Goal: Navigation & Orientation: Find specific page/section

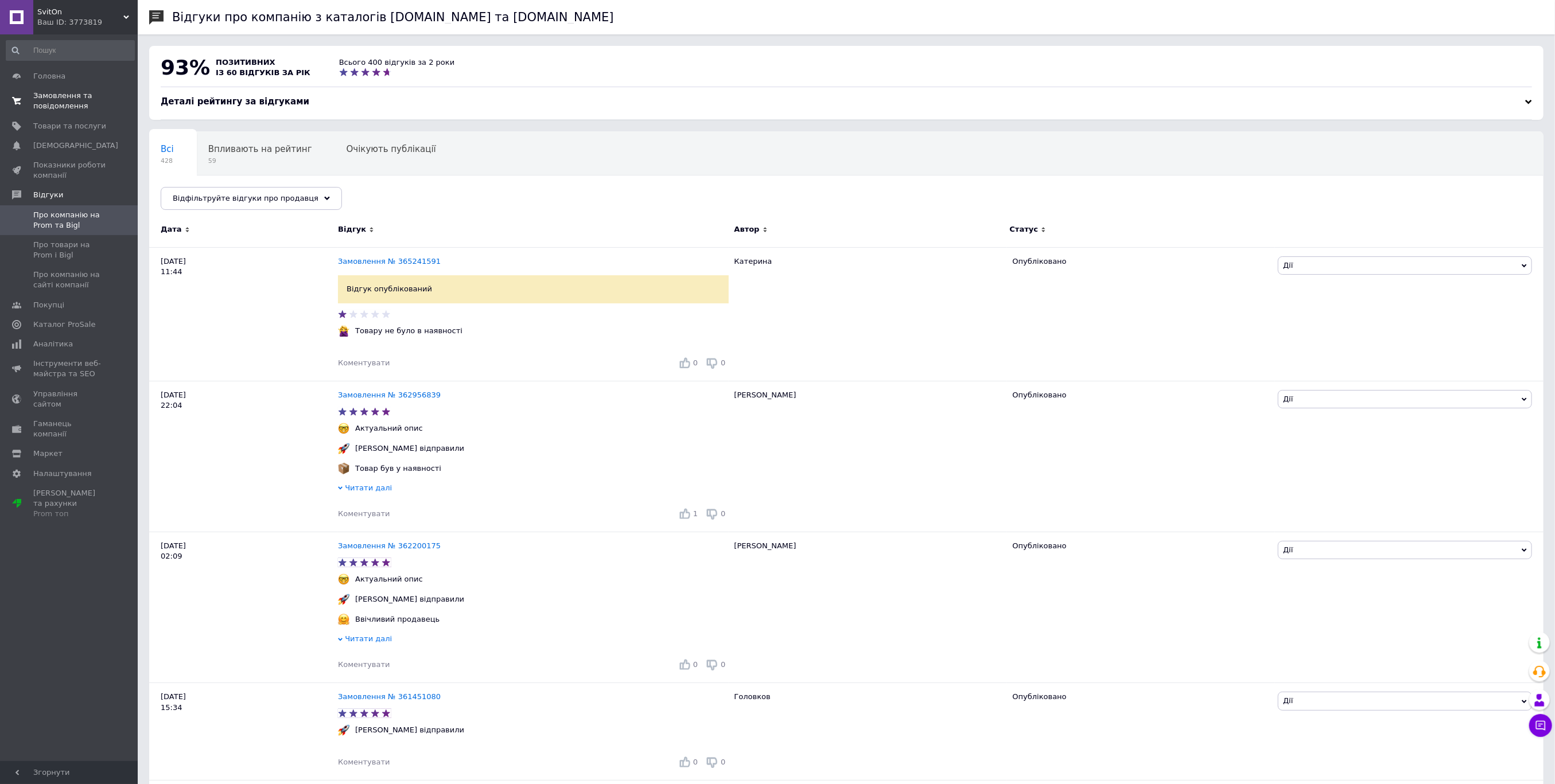
click at [76, 108] on span "Замовлення та повідомлення" at bounding box center [69, 101] width 73 height 20
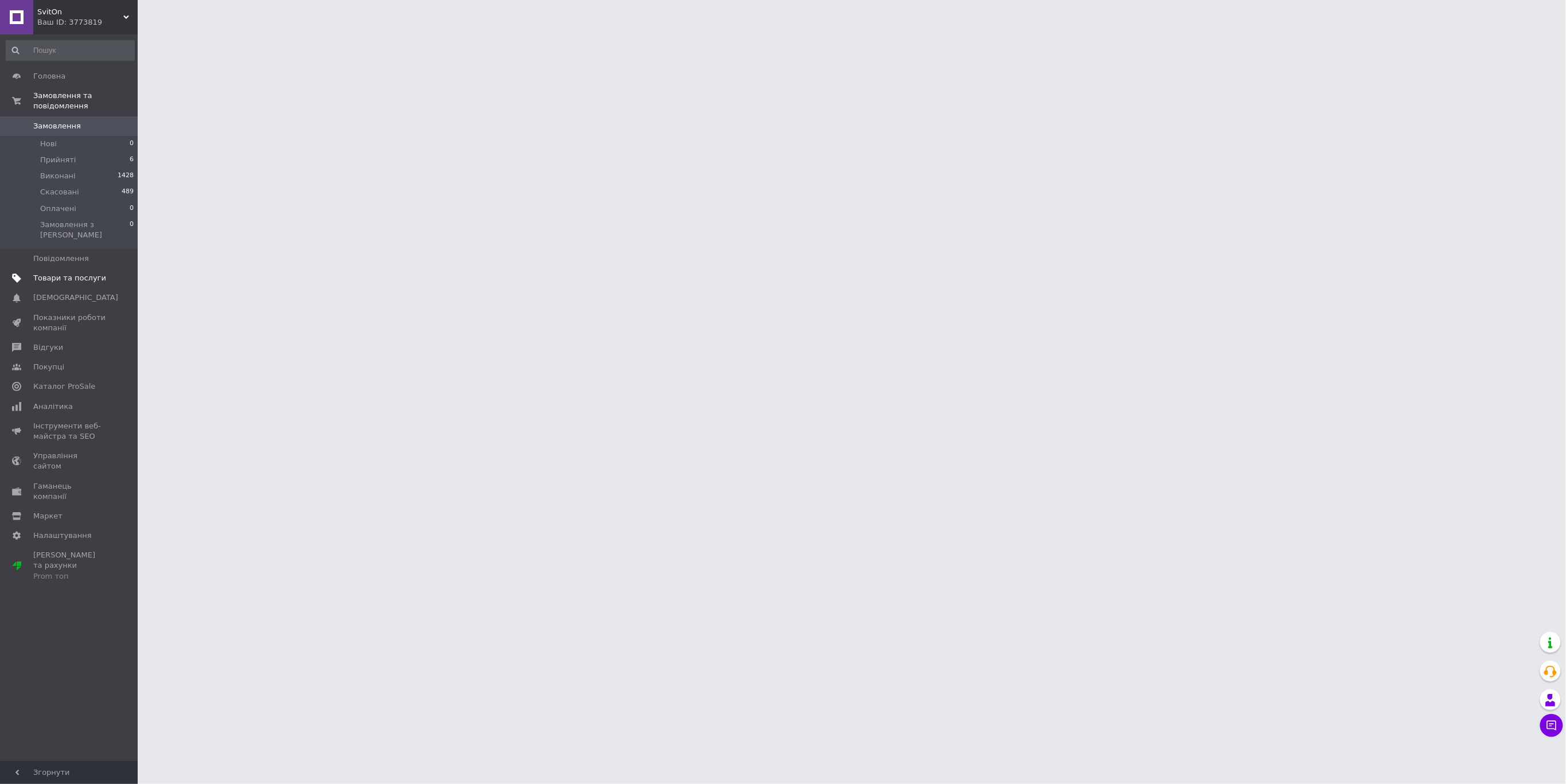
click at [50, 273] on span "Товари та послуги" at bounding box center [69, 278] width 73 height 10
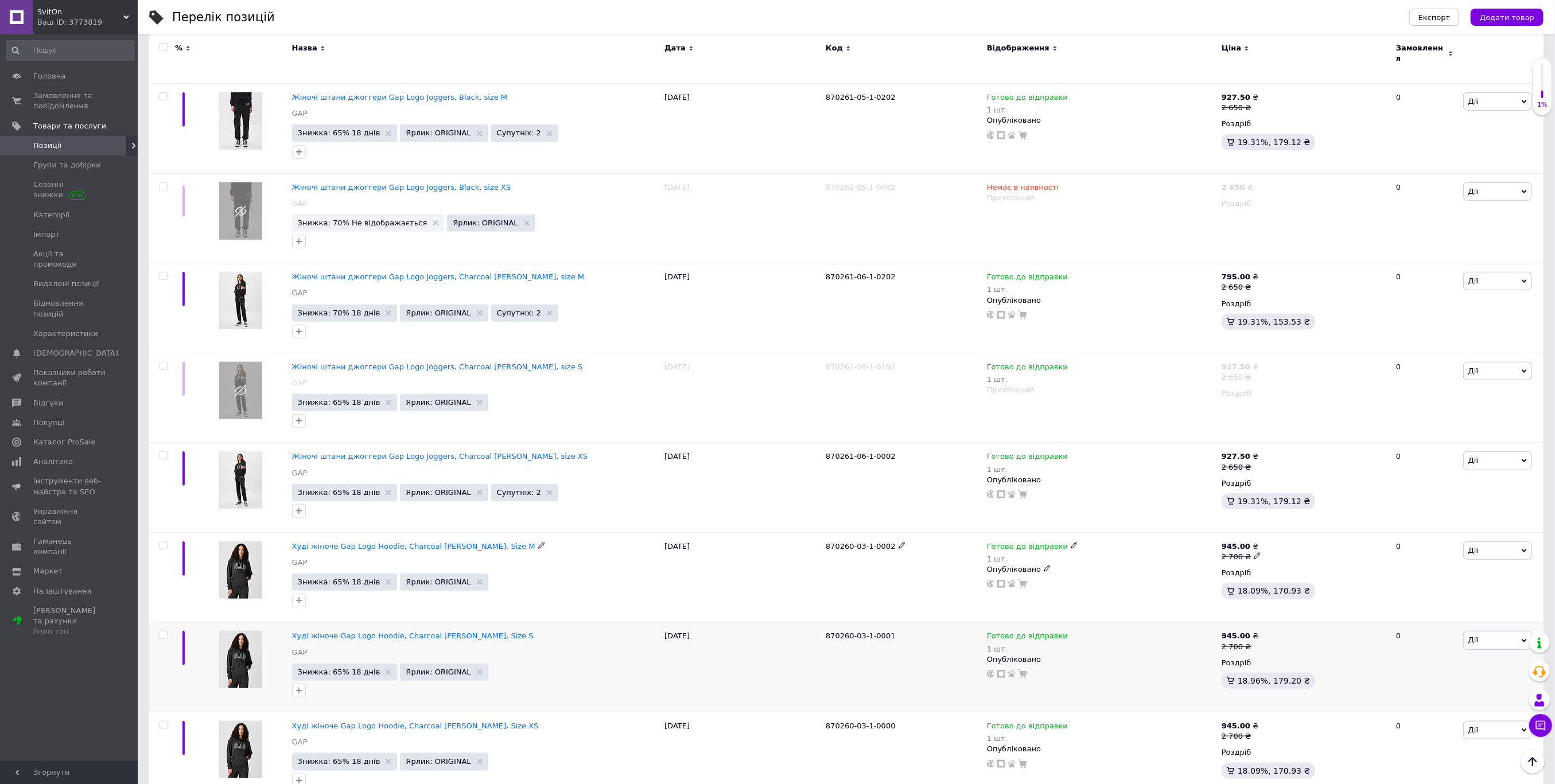
scroll to position [8515, 0]
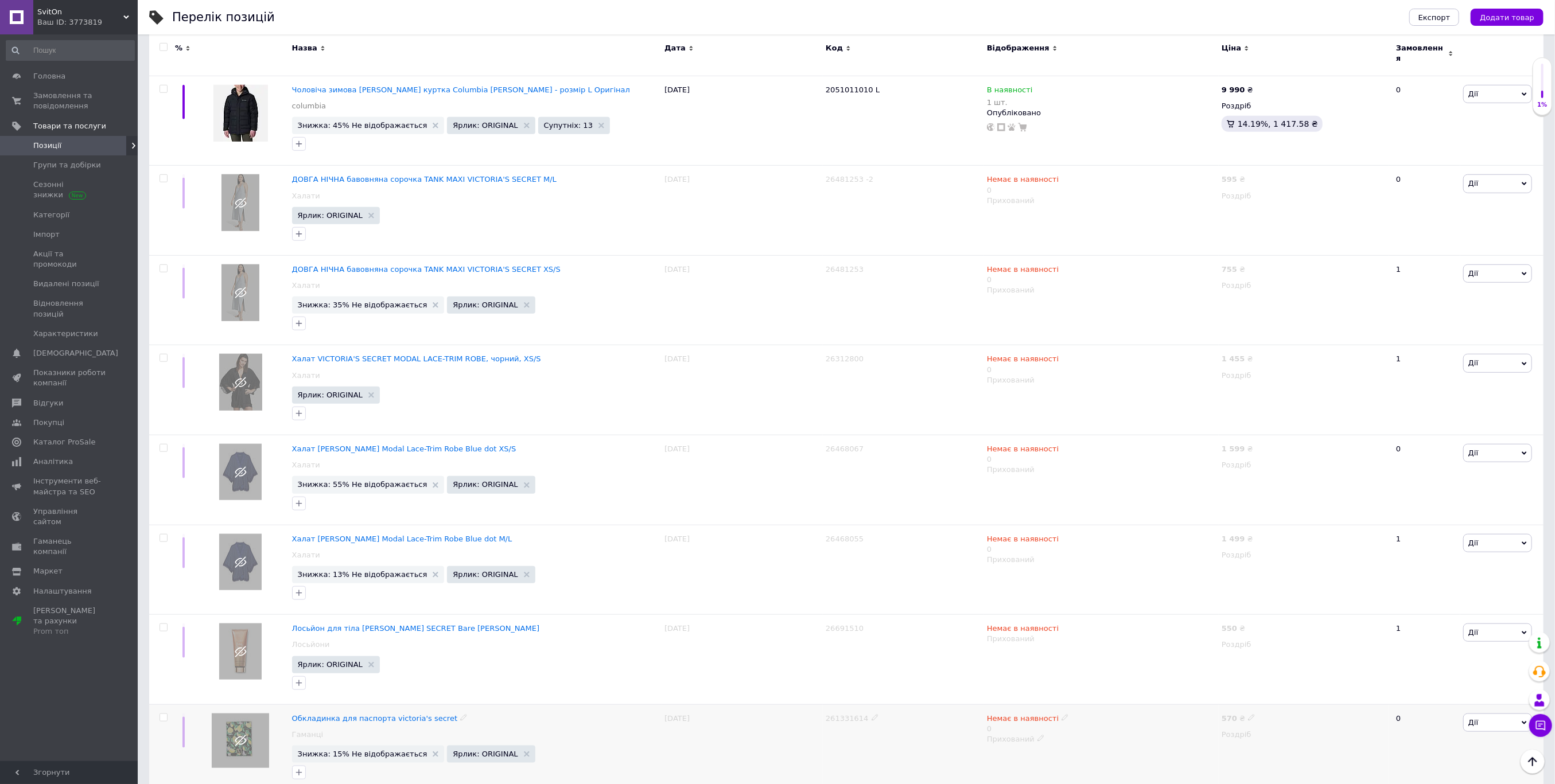
scroll to position [8534, 0]
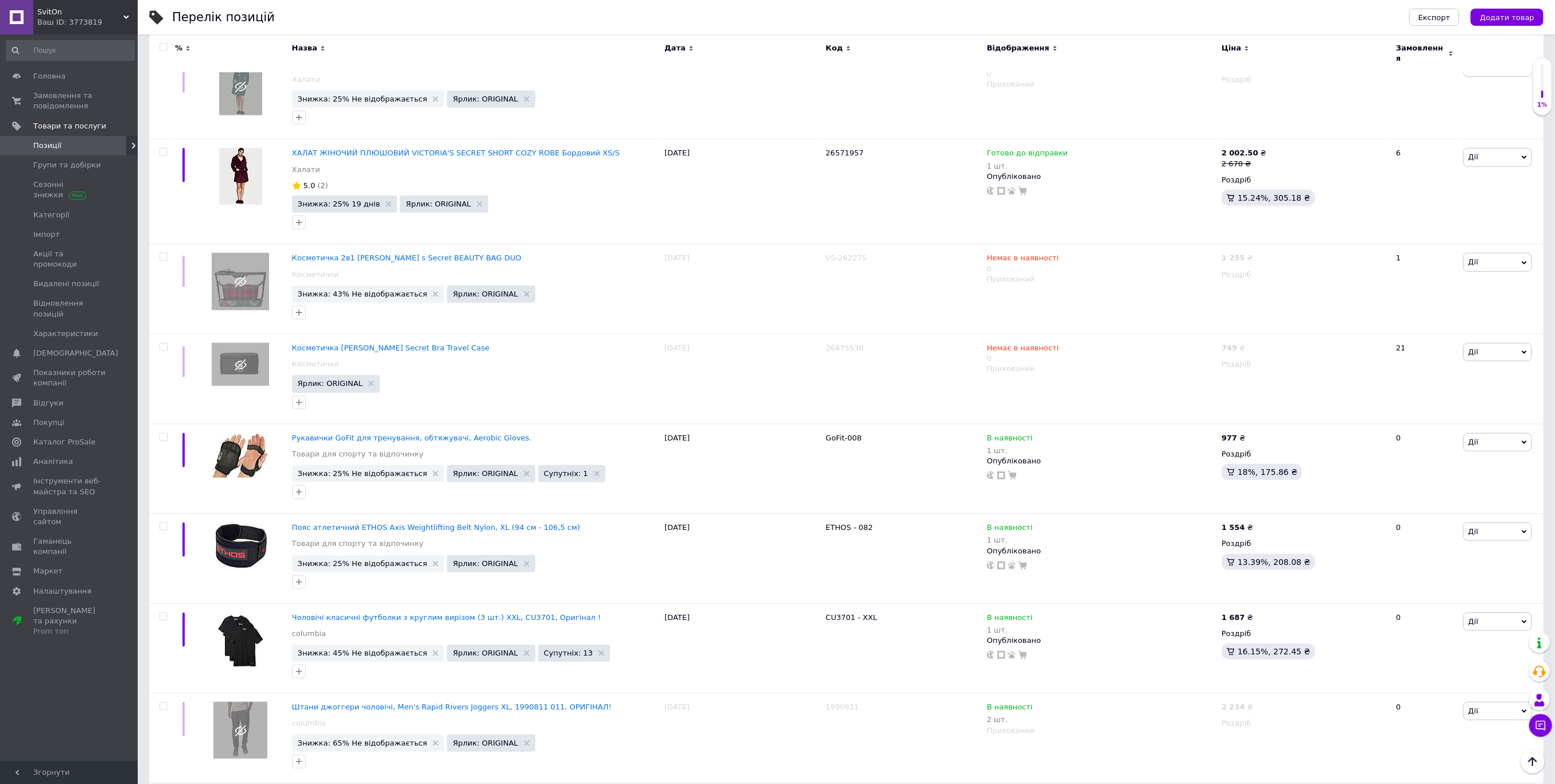
scroll to position [8565, 0]
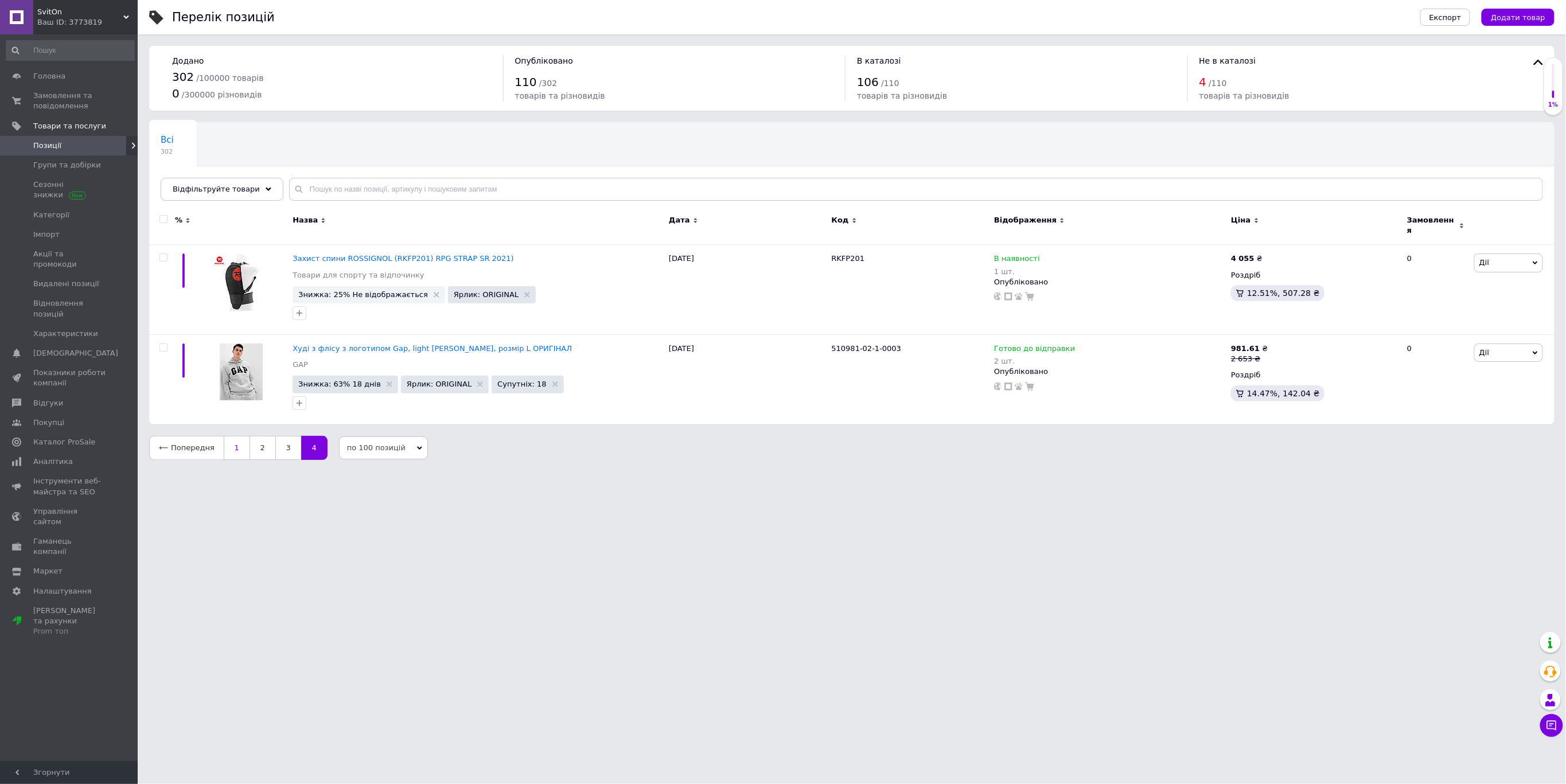
click at [233, 444] on link "1" at bounding box center [237, 448] width 26 height 24
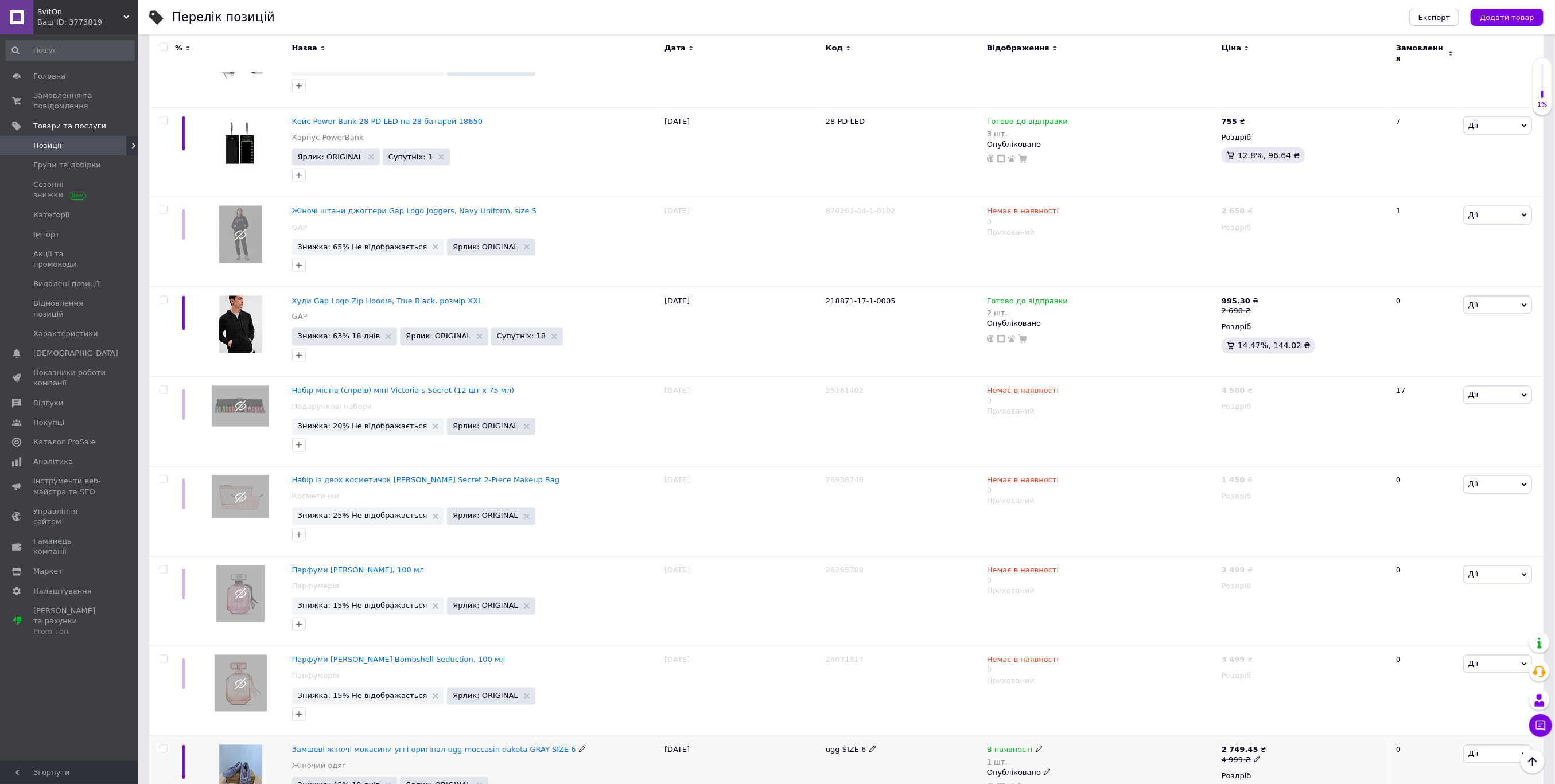
scroll to position [1529, 0]
